Goal: Find specific page/section: Find specific page/section

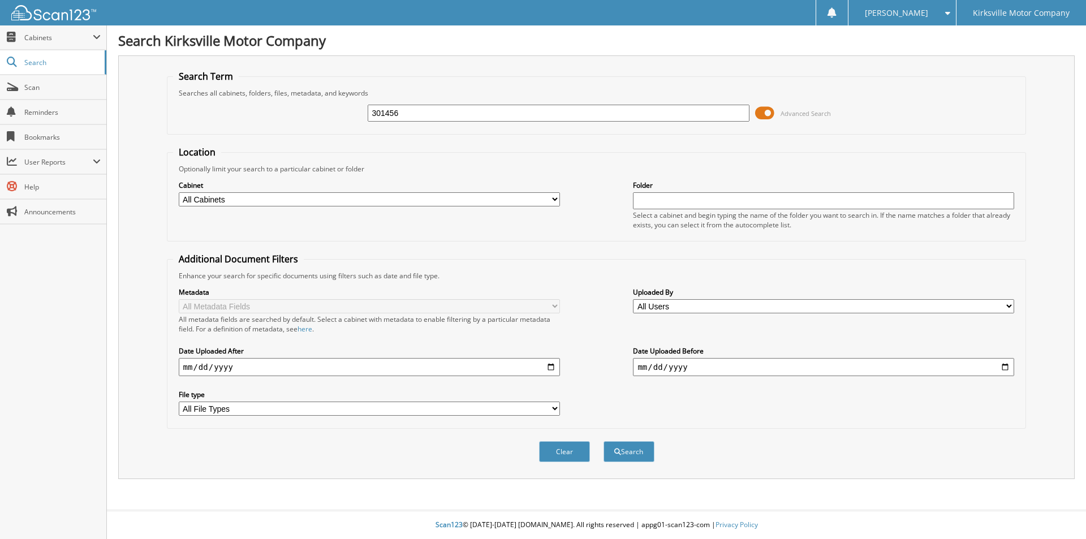
type input "301456"
click at [603, 441] on button "Search" at bounding box center [628, 451] width 51 height 21
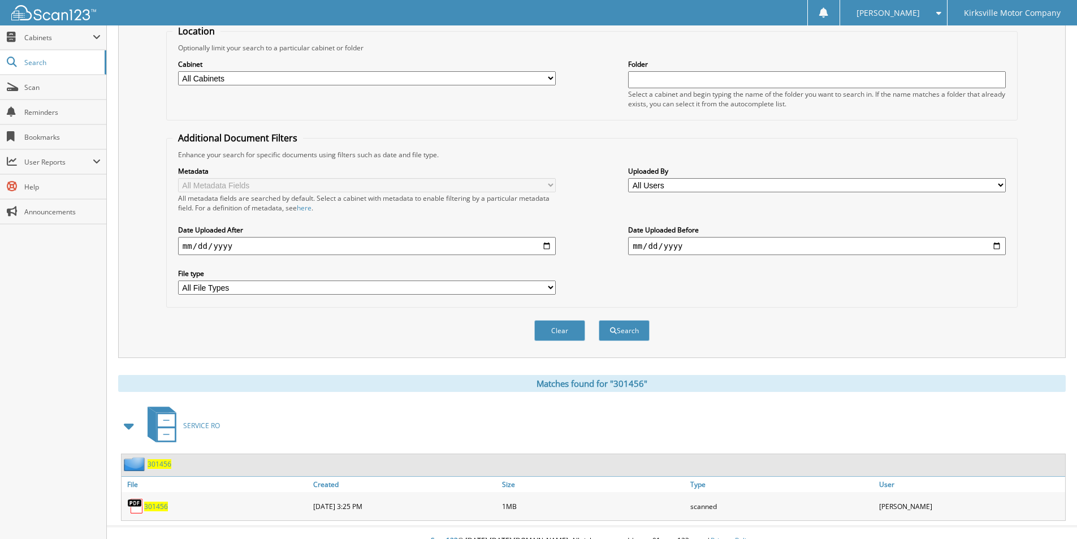
scroll to position [137, 0]
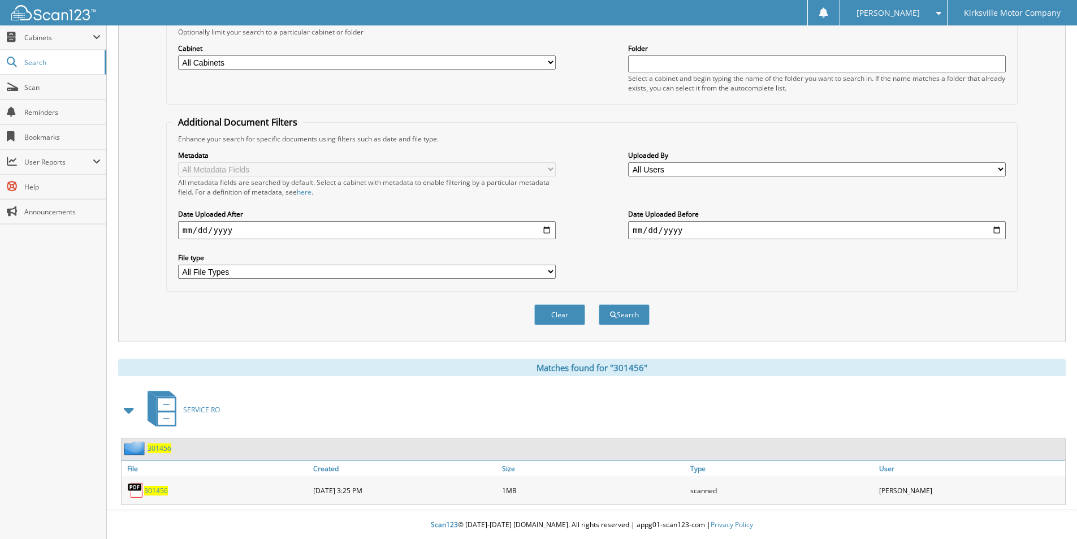
click at [139, 493] on img at bounding box center [135, 490] width 17 height 17
click at [164, 490] on span "301456" at bounding box center [156, 491] width 24 height 10
